Goal: Navigation & Orientation: Find specific page/section

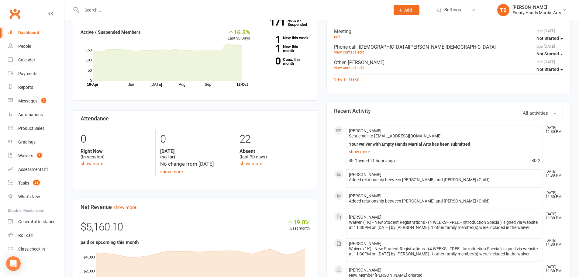
scroll to position [193, 0]
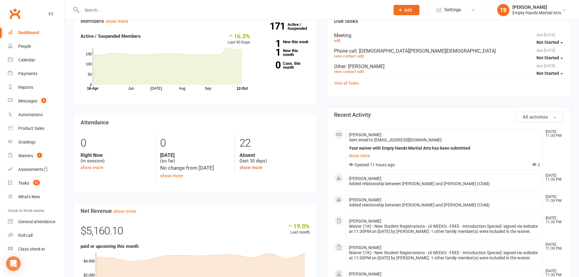
click at [253, 165] on link "show more" at bounding box center [251, 167] width 23 height 5
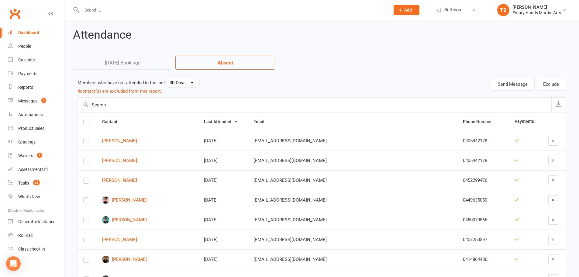
click at [31, 32] on div "Dashboard" at bounding box center [28, 32] width 21 height 5
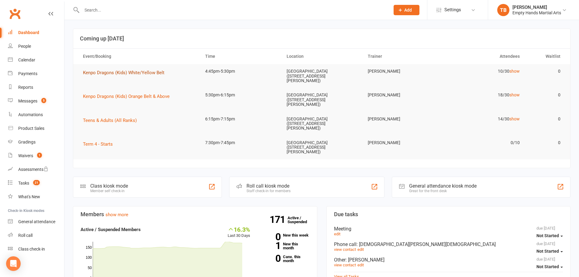
click at [122, 71] on span "Kenpo Dragons (Kids) White/Yellow Belt" at bounding box center [123, 72] width 81 height 5
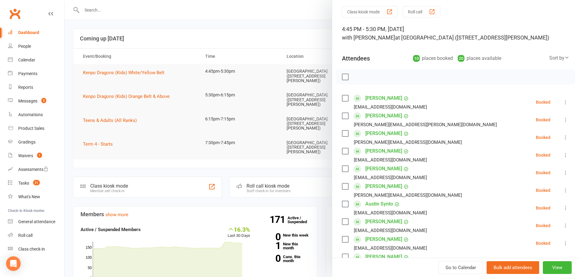
scroll to position [30, 0]
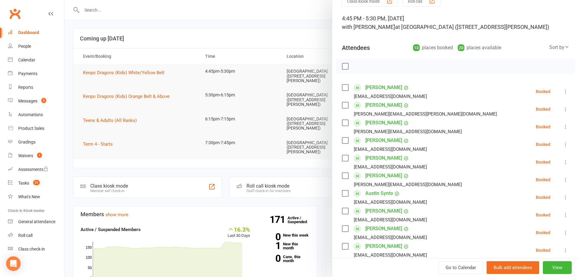
click at [260, 32] on div at bounding box center [321, 138] width 515 height 277
